Goal: Find specific page/section: Find specific page/section

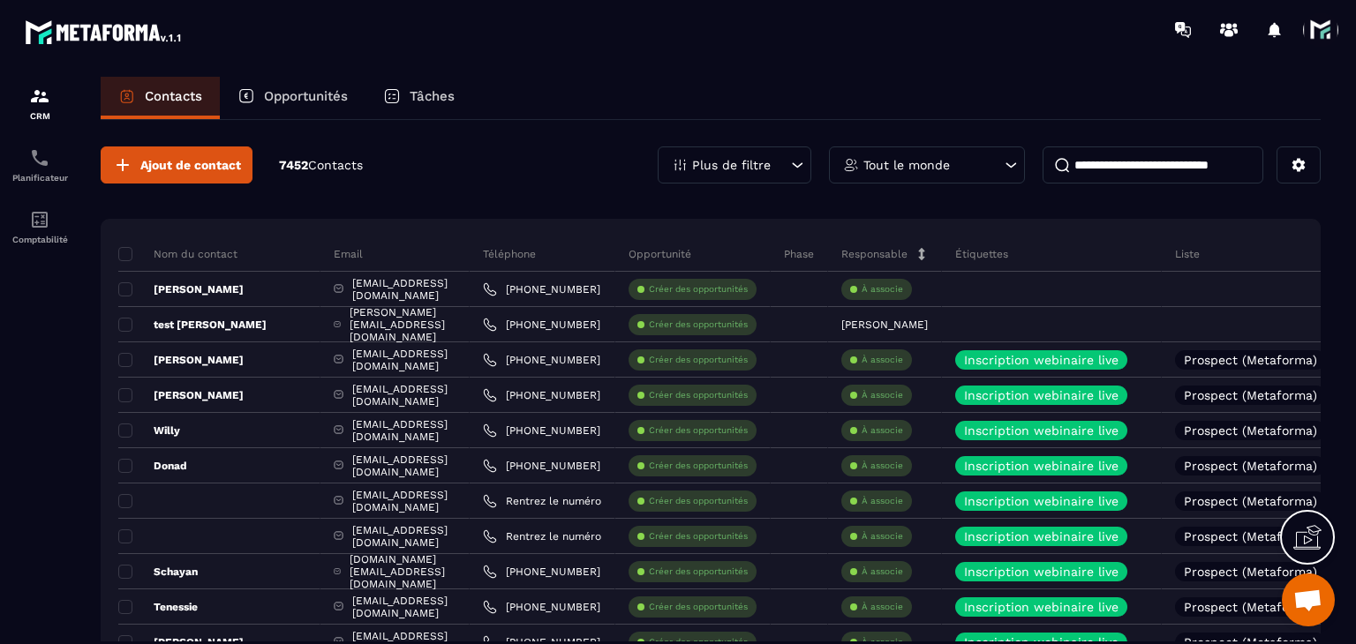
click at [379, 86] on div "Tâches" at bounding box center [418, 98] width 107 height 42
click at [24, 155] on div "Planificateur" at bounding box center [39, 164] width 71 height 35
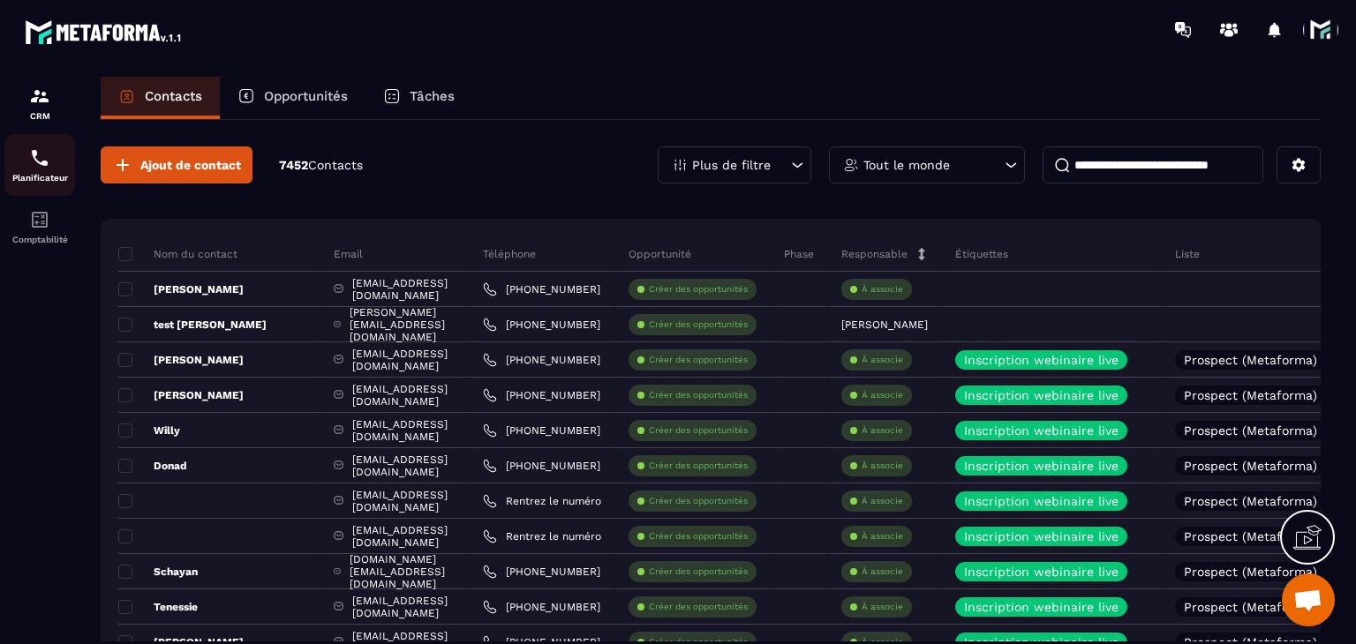
click at [18, 168] on div "Planificateur" at bounding box center [39, 164] width 71 height 35
click at [48, 109] on div "CRM" at bounding box center [39, 103] width 71 height 35
click at [46, 176] on p "Planificateur" at bounding box center [39, 178] width 71 height 10
click at [48, 177] on p "Planificateur" at bounding box center [39, 178] width 71 height 10
